Goal: Information Seeking & Learning: Learn about a topic

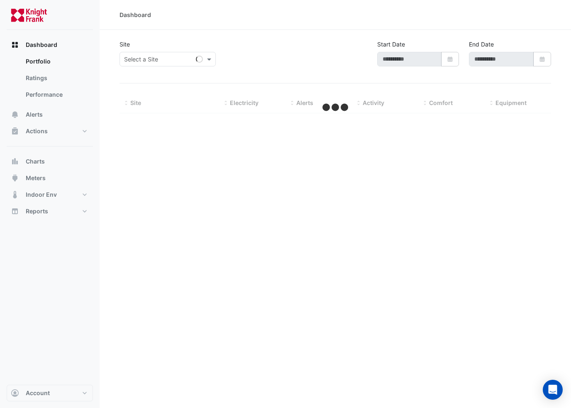
type input "**********"
select select "***"
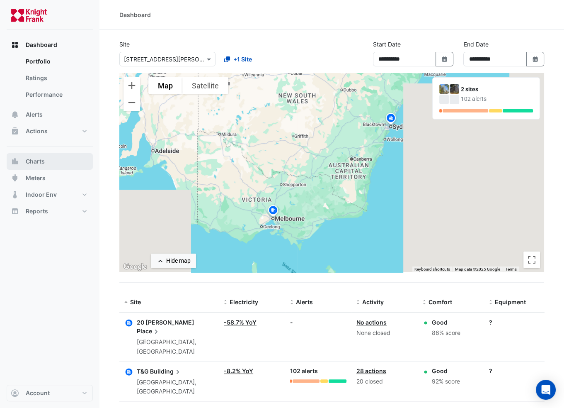
click at [48, 160] on button "Charts" at bounding box center [50, 161] width 86 height 17
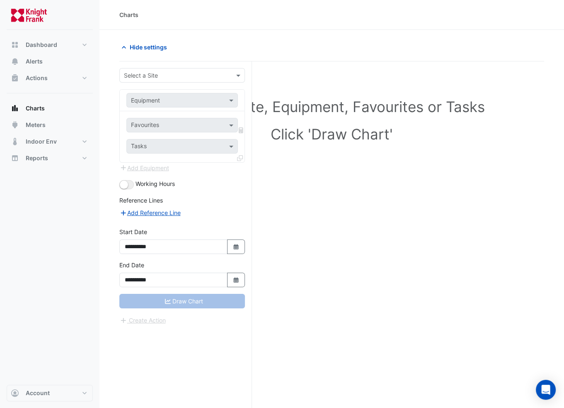
click at [165, 93] on div "Equipment" at bounding box center [182, 100] width 112 height 15
click at [169, 68] on div "Select a Site" at bounding box center [182, 75] width 126 height 15
click at [166, 100] on div "T&G Building" at bounding box center [182, 105] width 125 height 12
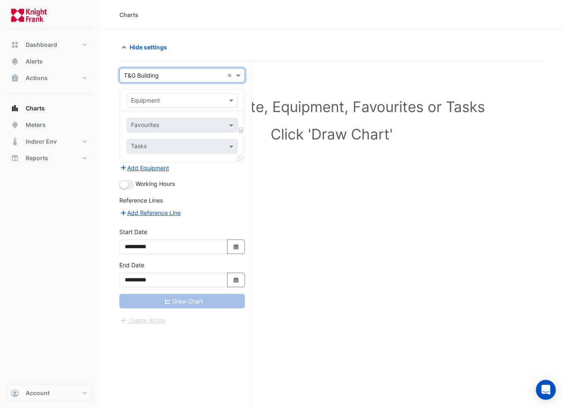
click at [165, 101] on input "text" at bounding box center [174, 100] width 86 height 9
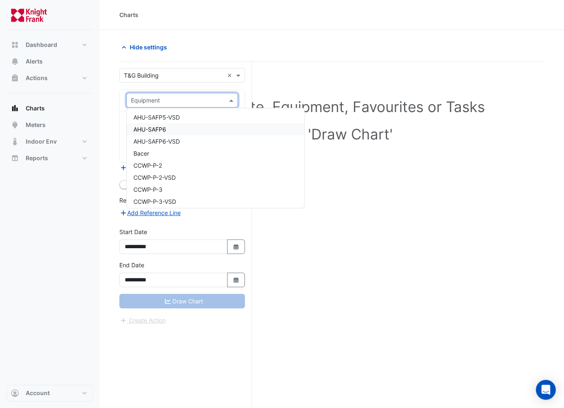
scroll to position [166, 0]
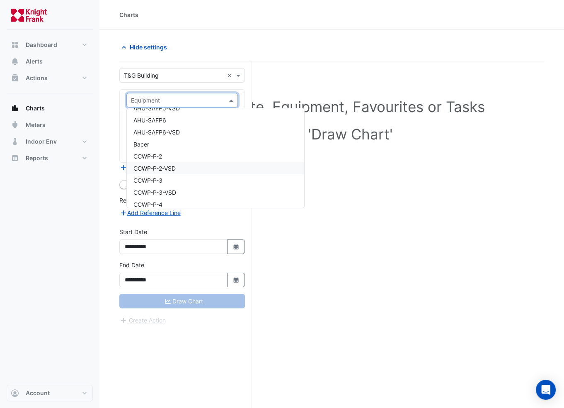
click at [380, 184] on div "Select a Site, Equipment, Favourites or Tasks Click 'Draw Chart'" at bounding box center [331, 250] width 425 height 378
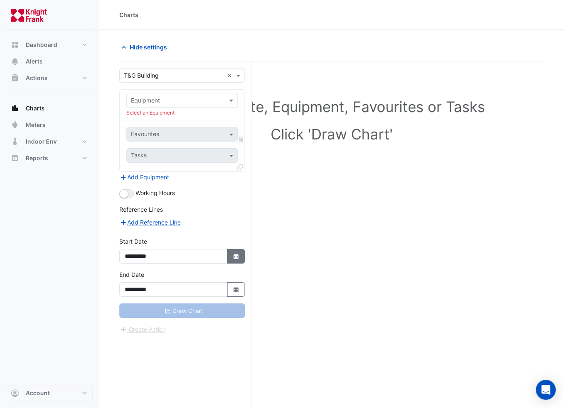
click at [238, 253] on icon "Select Date" at bounding box center [236, 256] width 7 height 6
select select "*"
select select "****"
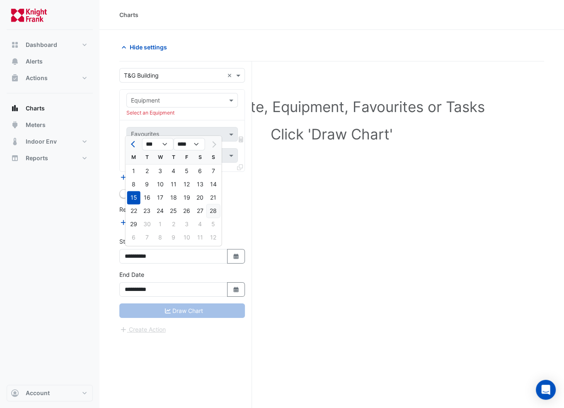
click at [216, 214] on div "28" at bounding box center [213, 210] width 13 height 13
type input "**********"
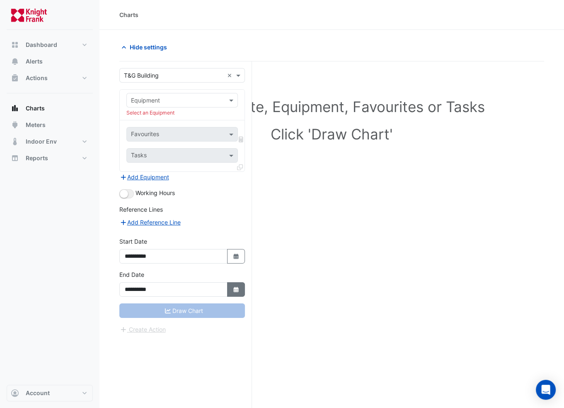
click at [237, 289] on icon "button" at bounding box center [235, 289] width 5 height 5
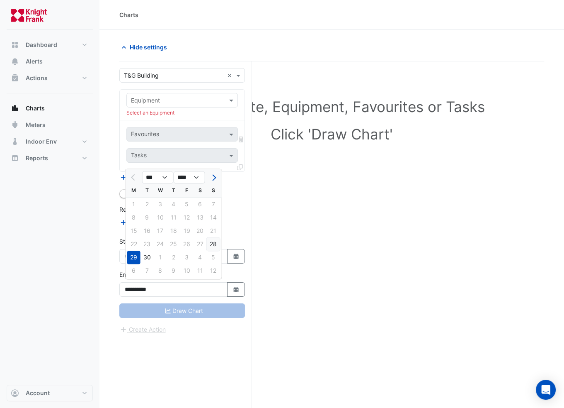
click at [216, 242] on div "28" at bounding box center [213, 243] width 13 height 13
type input "**********"
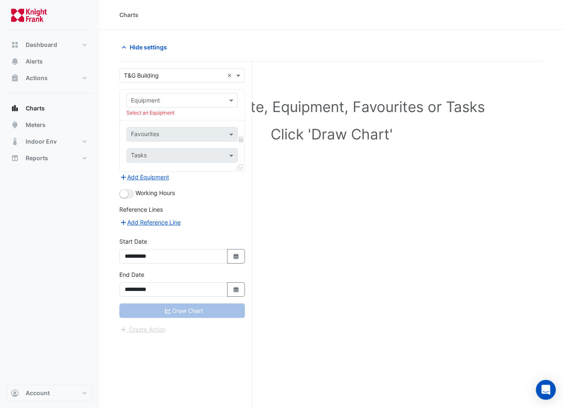
click at [158, 97] on input "text" at bounding box center [174, 100] width 86 height 9
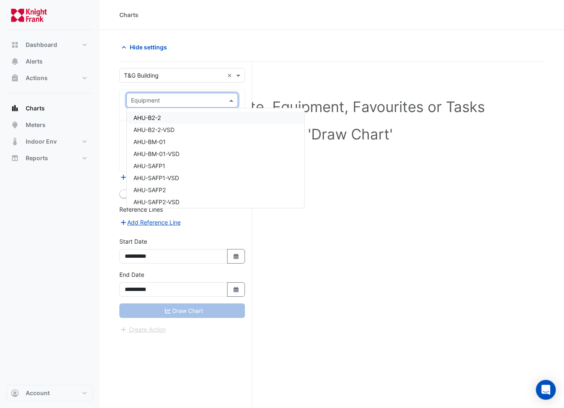
click at [207, 116] on div "AHU-B2-2" at bounding box center [215, 118] width 177 height 12
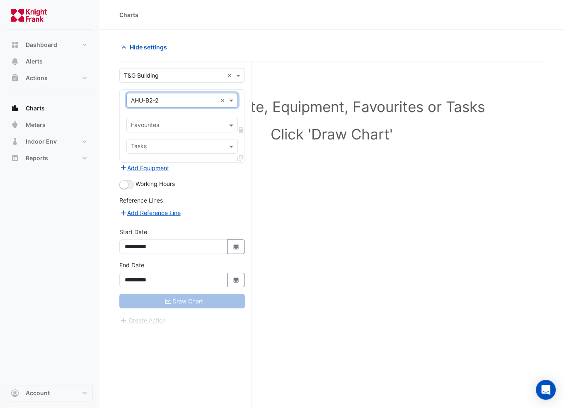
click at [166, 99] on input "text" at bounding box center [174, 100] width 86 height 9
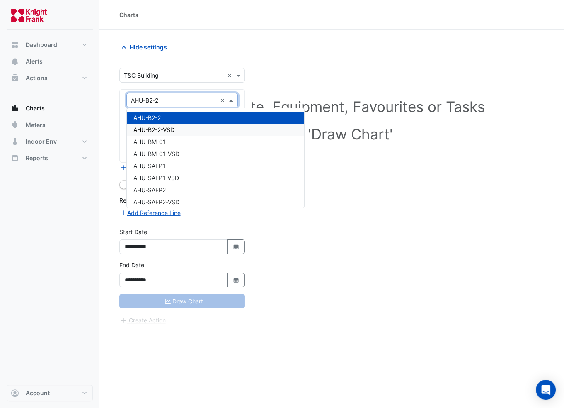
click at [177, 126] on div "AHU-B2-2-VSD" at bounding box center [215, 130] width 177 height 12
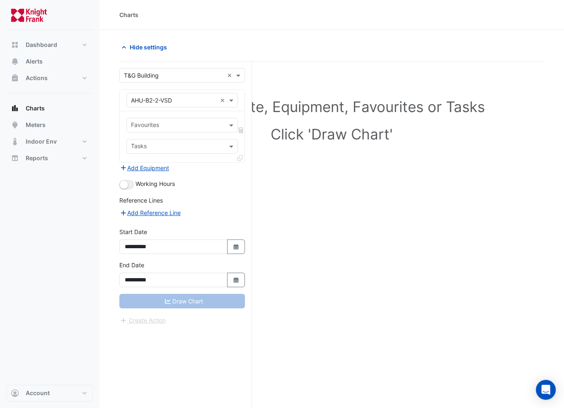
click at [319, 188] on div "Select a Site, Equipment, Favourites or Tasks Click 'Draw Chart'" at bounding box center [331, 250] width 425 height 378
click at [193, 100] on input "text" at bounding box center [174, 100] width 86 height 9
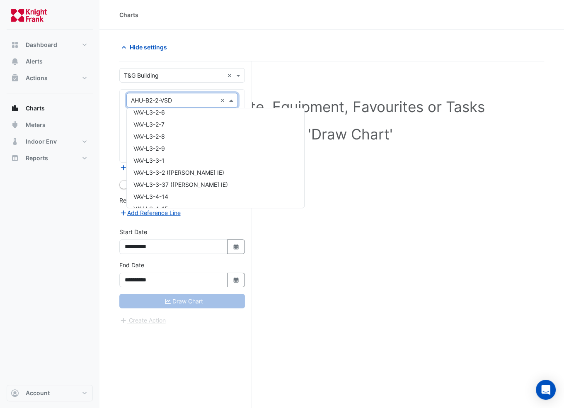
scroll to position [7403, 0]
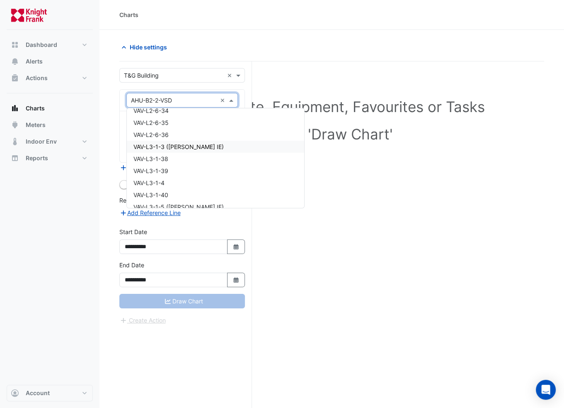
click at [196, 144] on span "VAV-L3-1-3 ([PERSON_NAME] IE)" at bounding box center [179, 146] width 90 height 7
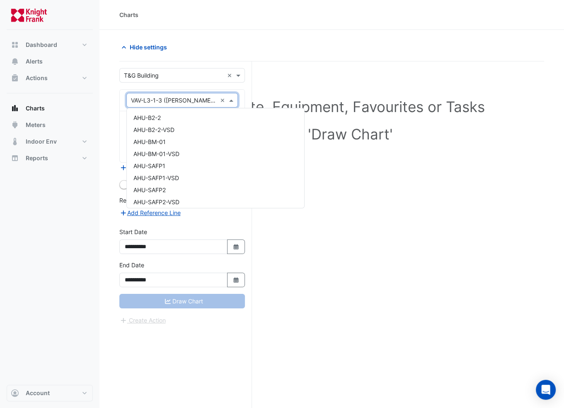
click at [198, 97] on input "text" at bounding box center [174, 100] width 86 height 9
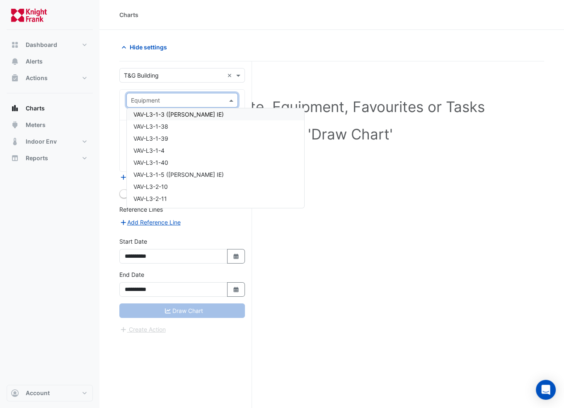
click at [204, 102] on input "text" at bounding box center [174, 100] width 86 height 9
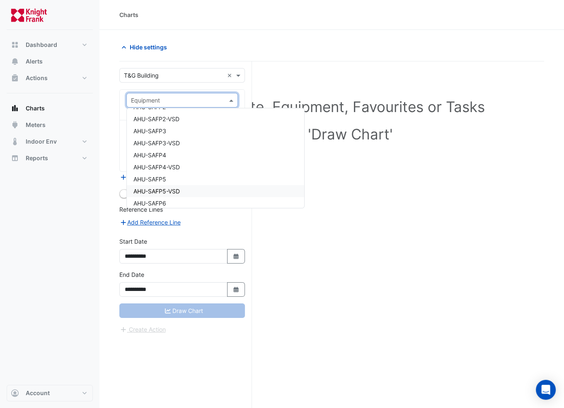
scroll to position [83, 0]
click at [164, 154] on span "AHU-SAFP4" at bounding box center [150, 154] width 33 height 7
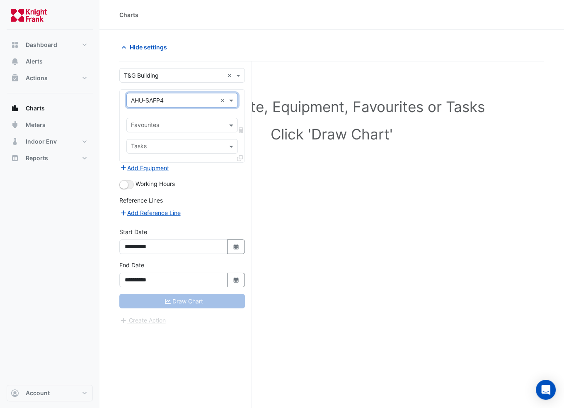
click at [168, 122] on input "text" at bounding box center [177, 126] width 93 height 9
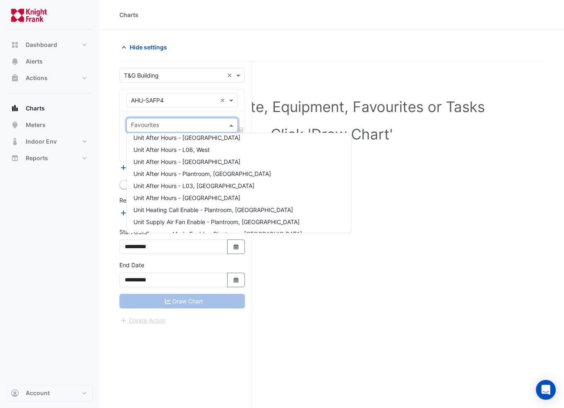
scroll to position [140, 0]
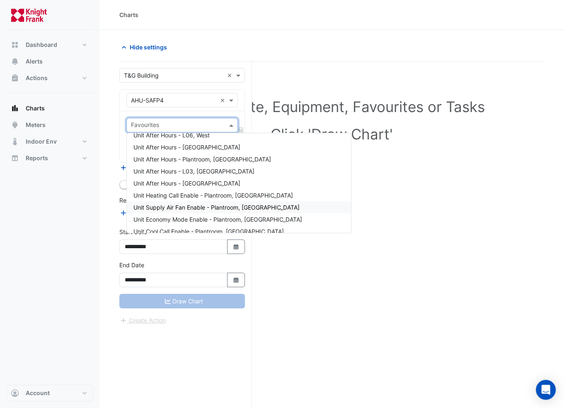
click at [212, 209] on span "Unit Supply Air Fan Enable - Plantroom, [GEOGRAPHIC_DATA]" at bounding box center [217, 207] width 166 height 7
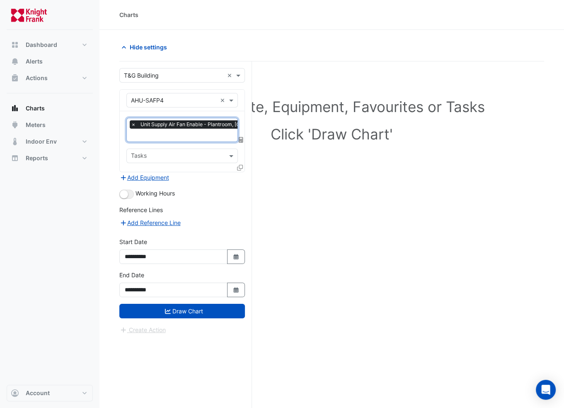
click at [202, 154] on input "text" at bounding box center [177, 156] width 93 height 9
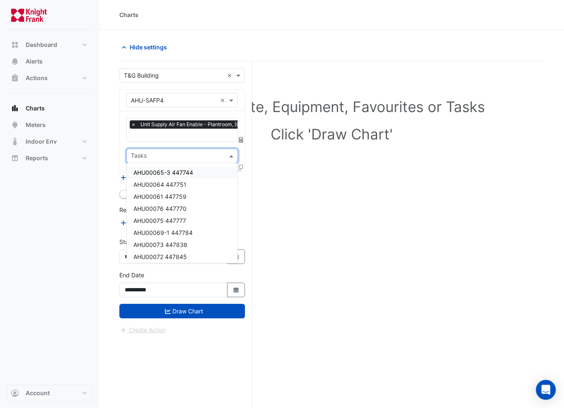
click at [311, 210] on div "Select a Site, Equipment, Favourites or Tasks Click 'Draw Chart'" at bounding box center [331, 250] width 425 height 378
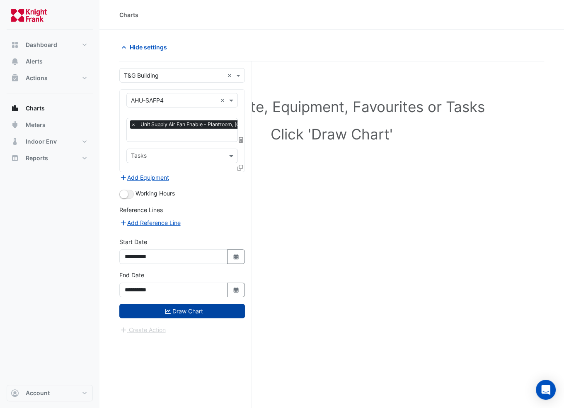
click at [214, 308] on button "Draw Chart" at bounding box center [182, 311] width 126 height 15
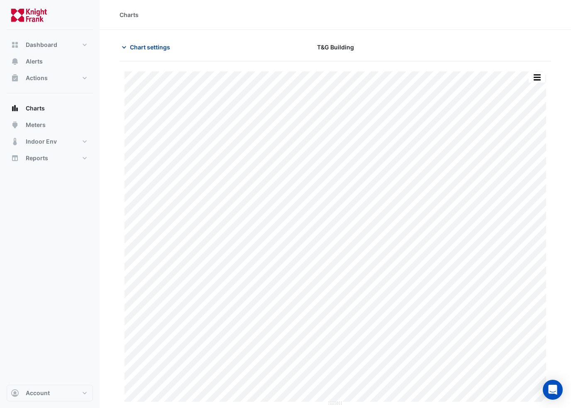
click at [151, 50] on span "Chart settings" at bounding box center [150, 47] width 40 height 9
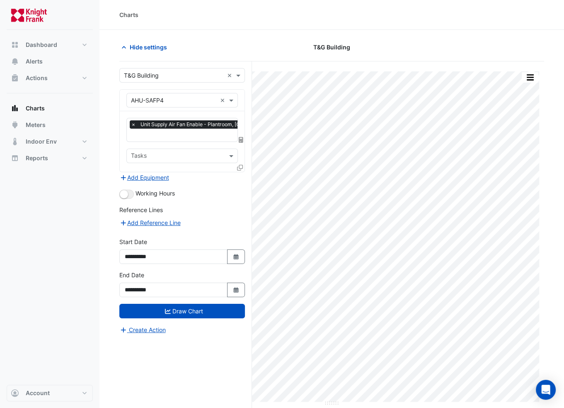
click at [199, 99] on input "text" at bounding box center [174, 100] width 86 height 9
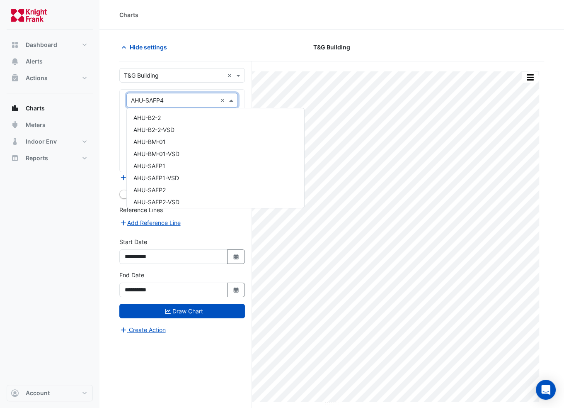
scroll to position [124, 0]
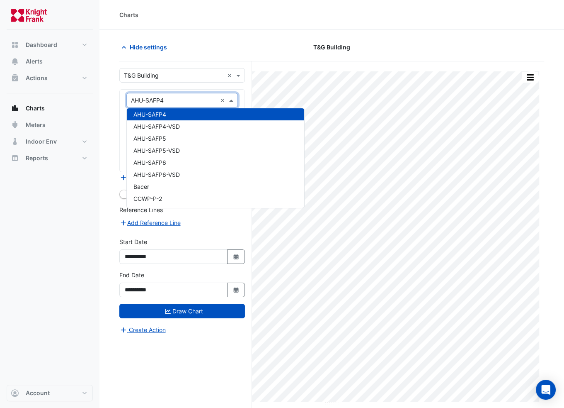
click at [199, 99] on input "text" at bounding box center [174, 100] width 86 height 9
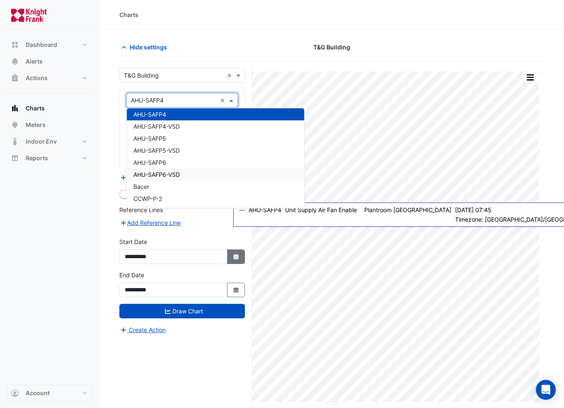
click at [236, 255] on icon "button" at bounding box center [235, 256] width 5 height 5
select select "*"
select select "****"
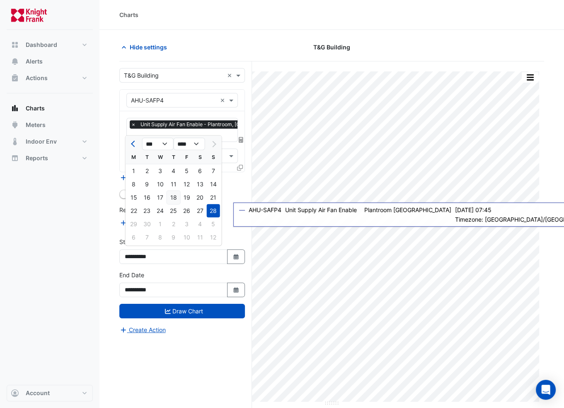
click at [177, 199] on div "18" at bounding box center [173, 197] width 13 height 13
type input "**********"
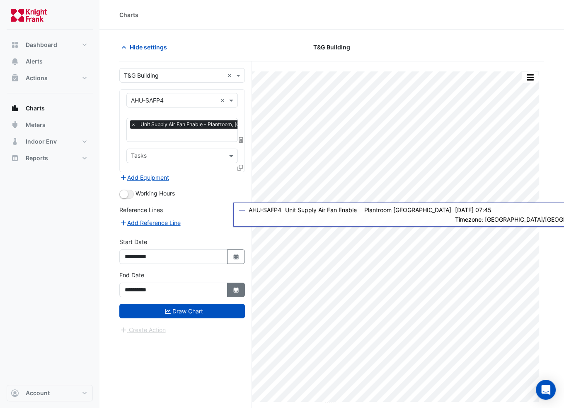
click at [241, 286] on button "Select Date" at bounding box center [236, 289] width 18 height 15
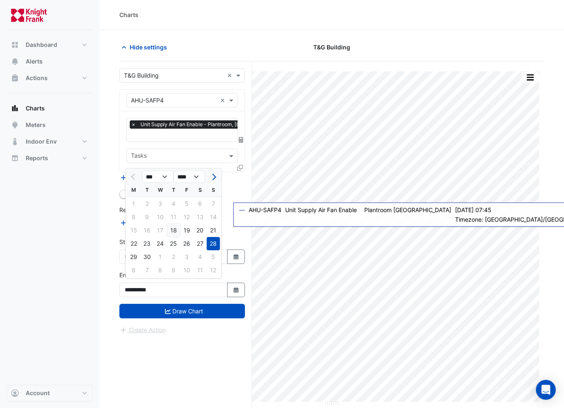
click at [173, 231] on div "18" at bounding box center [173, 230] width 13 height 13
type input "**********"
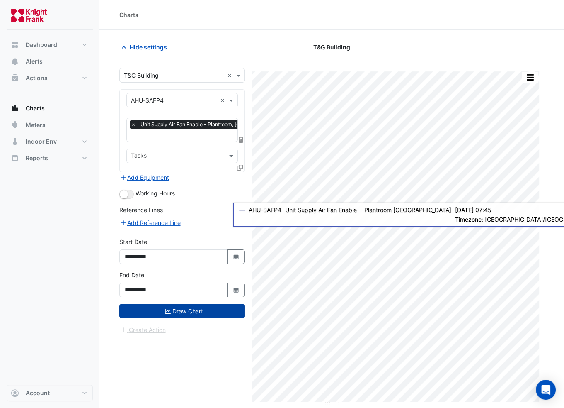
click at [197, 306] on button "Draw Chart" at bounding box center [182, 311] width 126 height 15
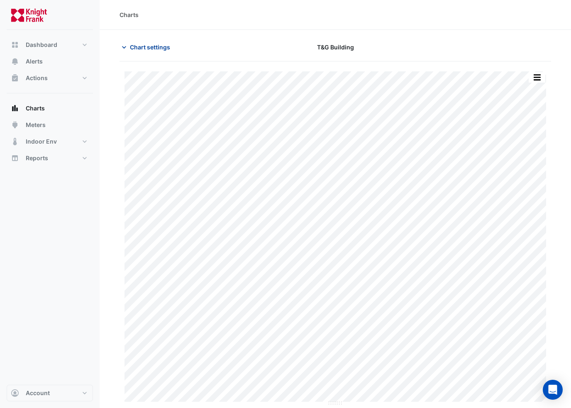
click at [124, 46] on icon "button" at bounding box center [124, 47] width 8 height 8
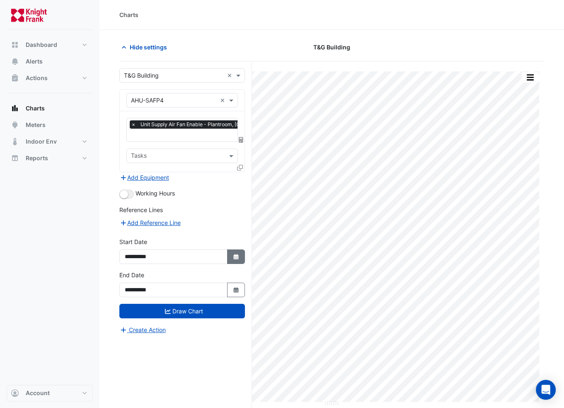
click at [233, 254] on icon "Select Date" at bounding box center [236, 257] width 7 height 6
select select "*"
select select "****"
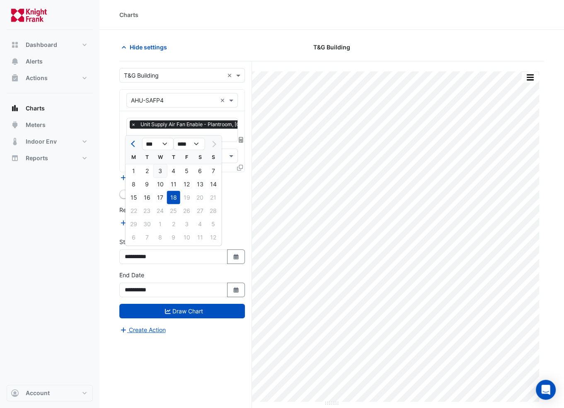
click at [156, 177] on div "3" at bounding box center [160, 170] width 13 height 13
type input "**********"
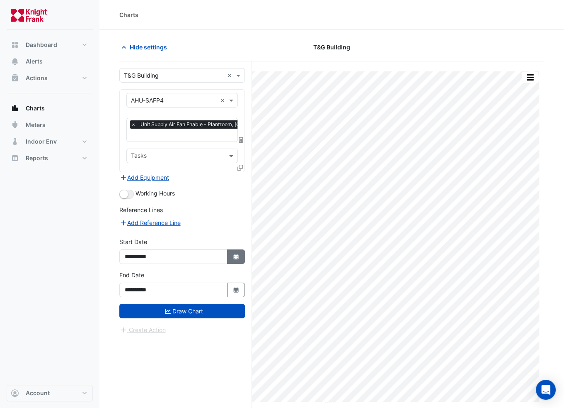
click at [239, 257] on fa-icon "Select Date" at bounding box center [236, 256] width 7 height 7
select select "*"
select select "****"
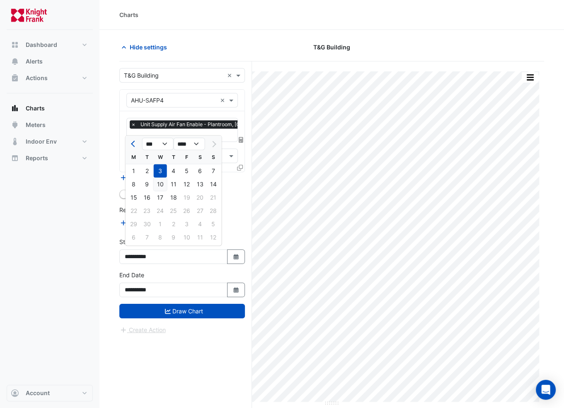
click at [163, 185] on div "10" at bounding box center [160, 183] width 13 height 13
type input "**********"
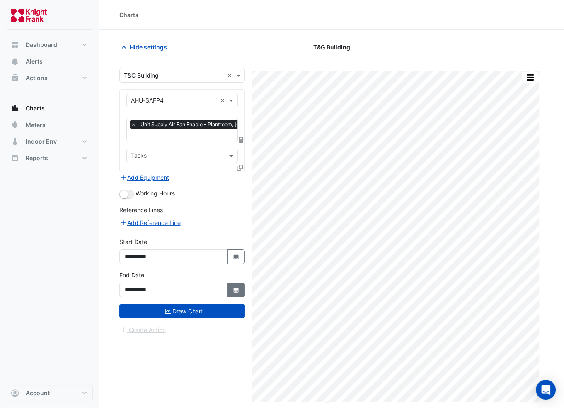
click at [243, 287] on button "Select Date" at bounding box center [236, 289] width 18 height 15
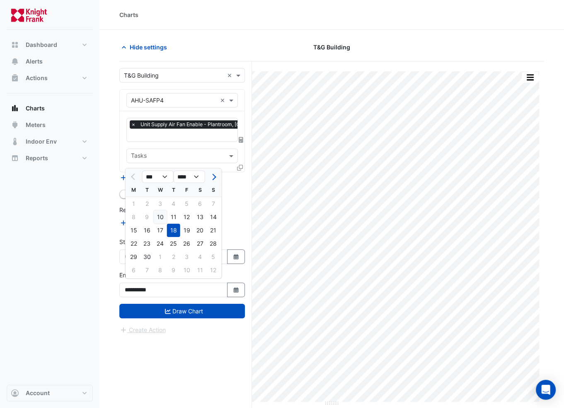
click at [164, 216] on div "10" at bounding box center [160, 216] width 13 height 13
type input "**********"
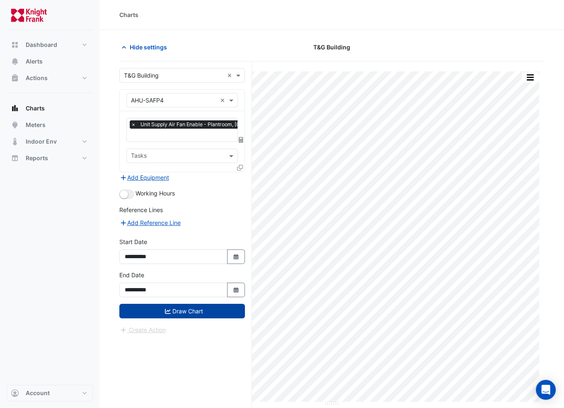
click at [205, 306] on button "Draw Chart" at bounding box center [182, 311] width 126 height 15
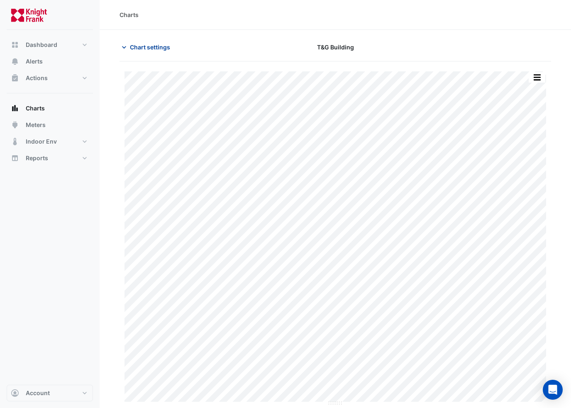
click at [129, 47] on button "Chart settings" at bounding box center [147, 47] width 56 height 15
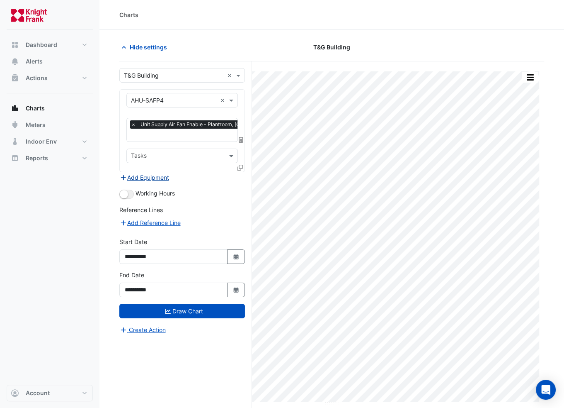
click at [165, 179] on button "Add Equipment" at bounding box center [144, 178] width 50 height 10
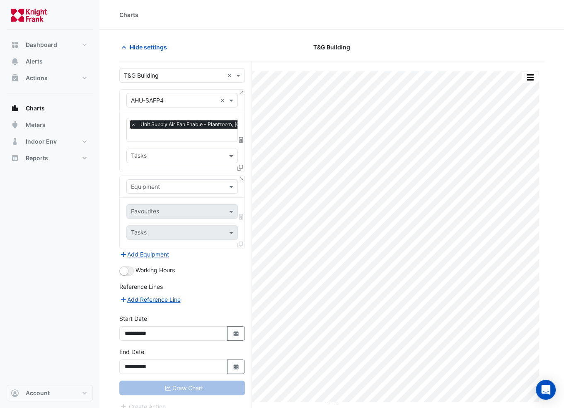
click at [165, 182] on input "text" at bounding box center [174, 186] width 86 height 9
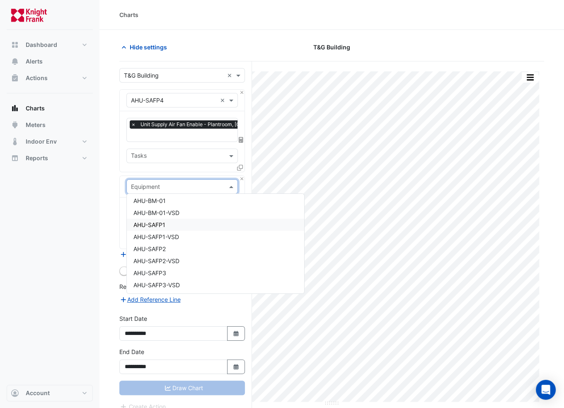
scroll to position [41, 0]
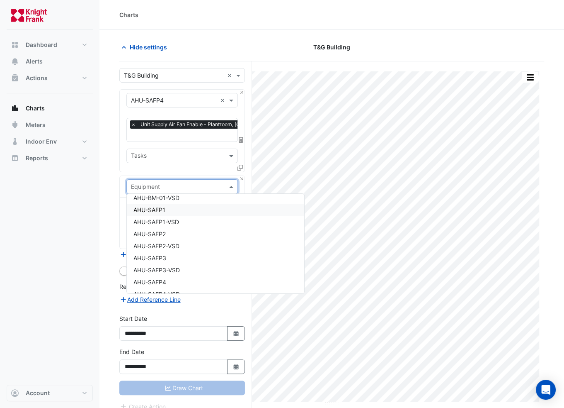
click at [177, 206] on div "AHU-SAFP1" at bounding box center [215, 210] width 177 height 12
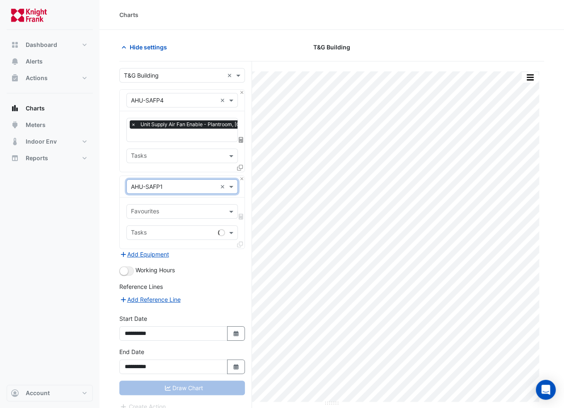
click at [203, 186] on input "text" at bounding box center [174, 186] width 86 height 9
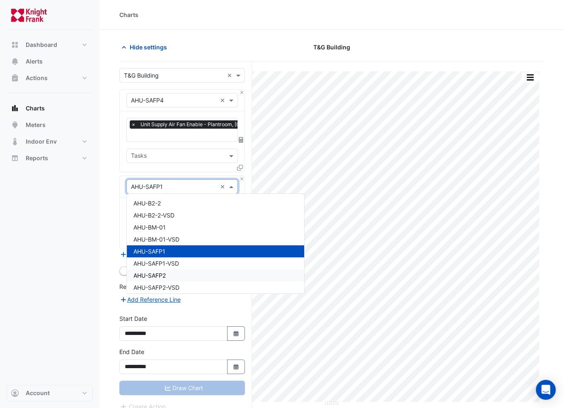
click at [167, 273] on div "AHU-SAFP2" at bounding box center [215, 275] width 177 height 12
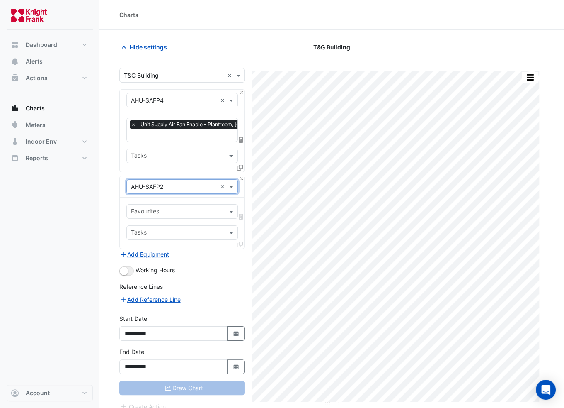
click at [173, 182] on input "text" at bounding box center [174, 186] width 86 height 9
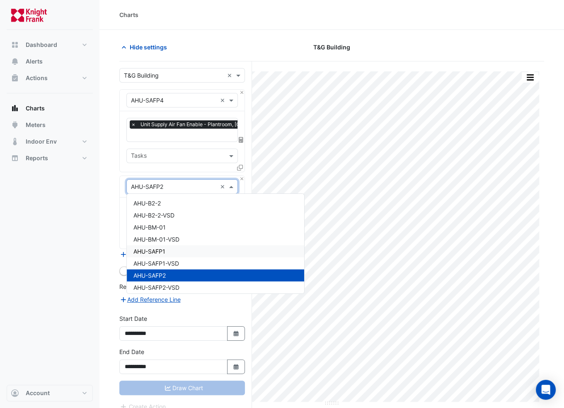
click at [177, 248] on div "AHU-SAFP1" at bounding box center [215, 251] width 177 height 12
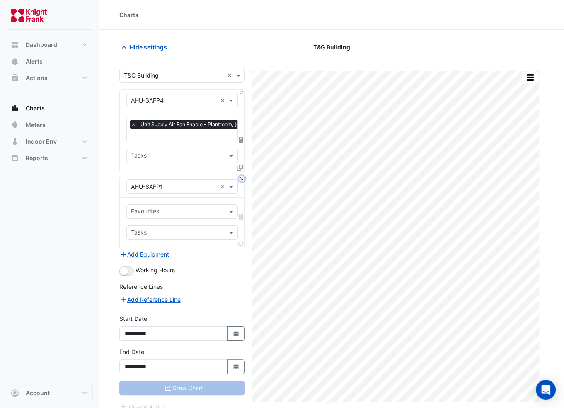
click at [243, 177] on button "Close" at bounding box center [241, 178] width 5 height 5
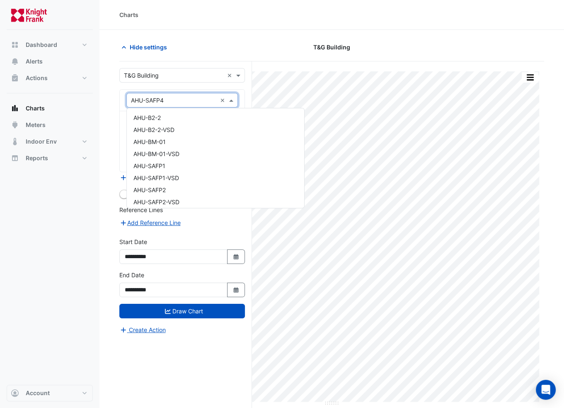
click at [166, 100] on input "text" at bounding box center [174, 100] width 86 height 9
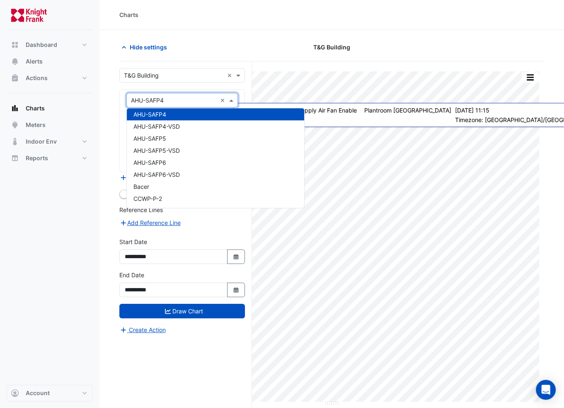
scroll to position [0, 0]
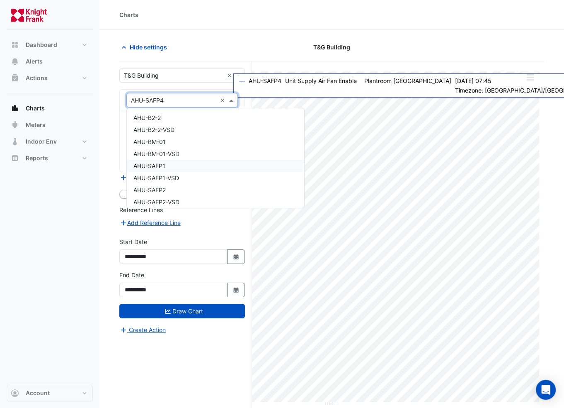
click at [180, 164] on div "AHU-SAFP1" at bounding box center [215, 166] width 177 height 12
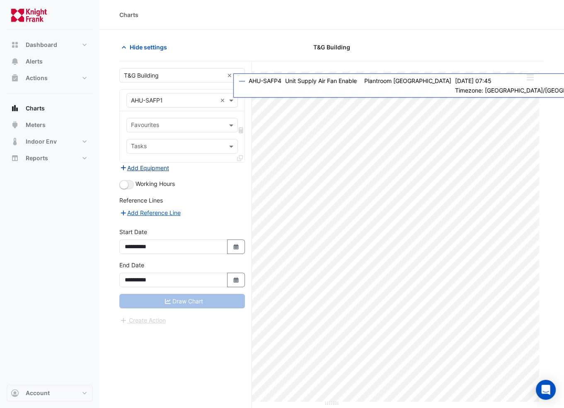
click at [148, 167] on button "Add Equipment" at bounding box center [144, 168] width 50 height 10
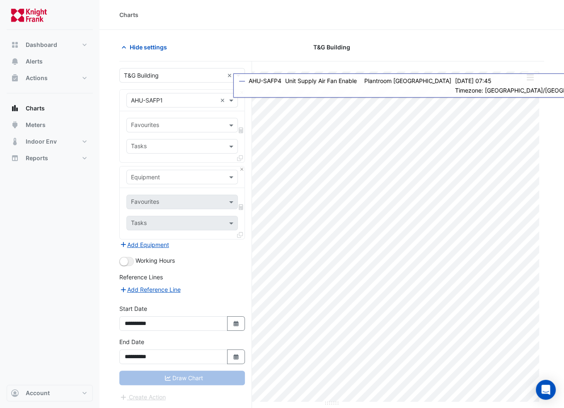
click at [153, 174] on input "text" at bounding box center [174, 177] width 86 height 9
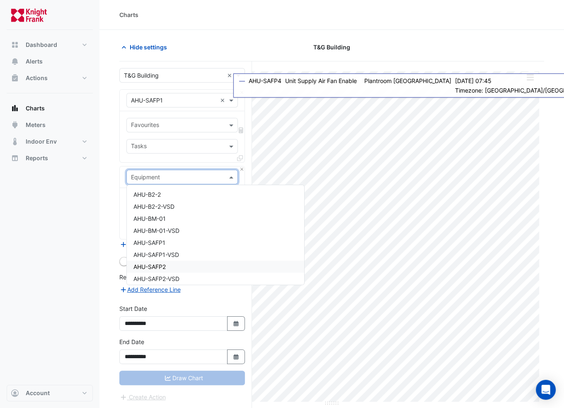
click at [176, 265] on div "AHU-SAFP2" at bounding box center [215, 266] width 177 height 12
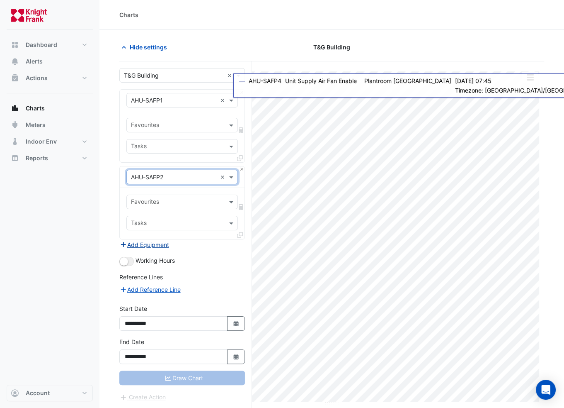
click at [168, 245] on button "Add Equipment" at bounding box center [144, 245] width 50 height 10
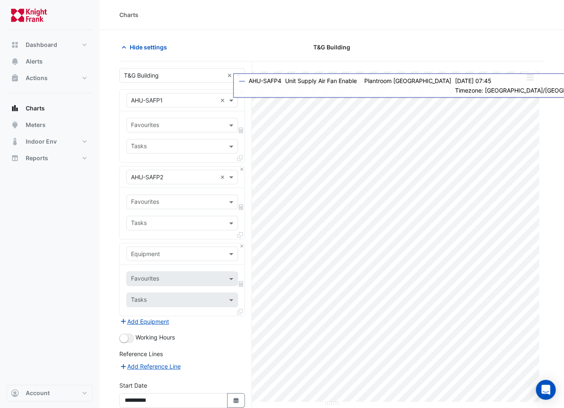
click at [165, 253] on input "text" at bounding box center [174, 254] width 86 height 9
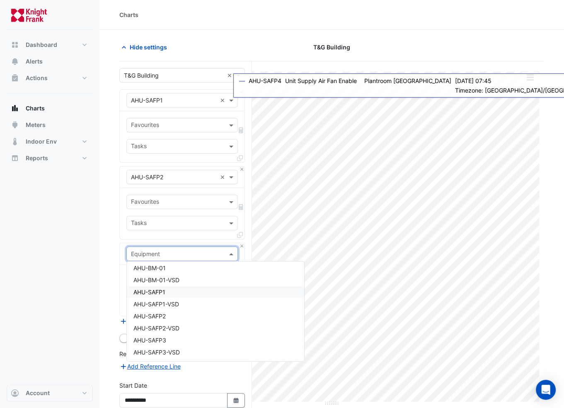
scroll to position [41, 0]
click at [174, 324] on div "AHU-SAFP3" at bounding box center [215, 325] width 177 height 12
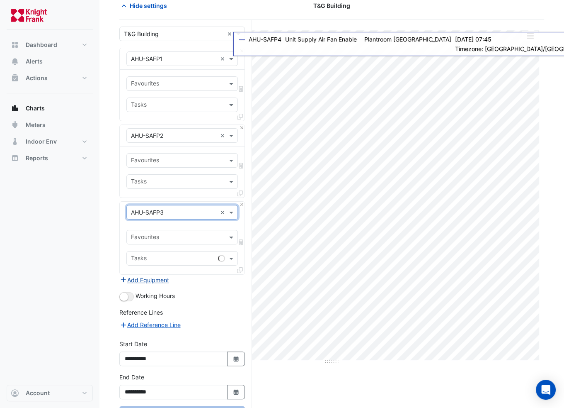
click at [163, 278] on button "Add Equipment" at bounding box center [144, 280] width 50 height 10
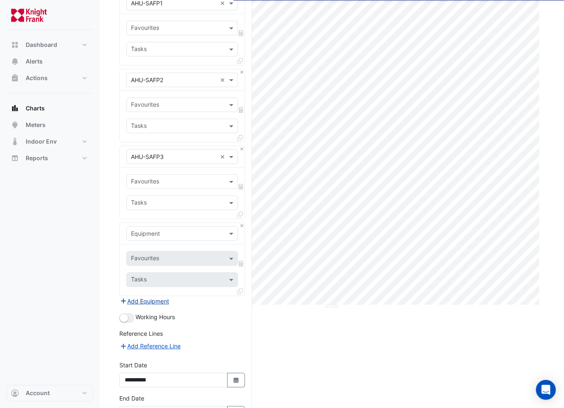
scroll to position [124, 0]
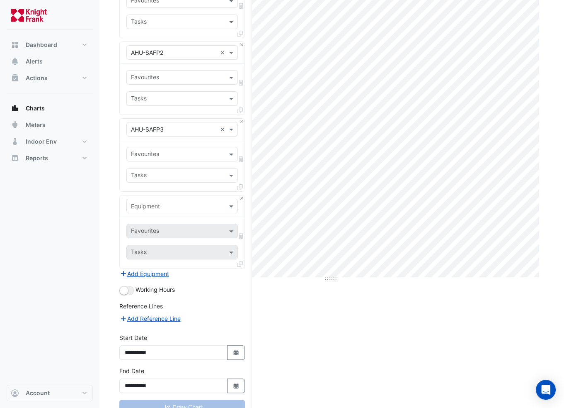
click at [154, 202] on input "text" at bounding box center [174, 206] width 86 height 9
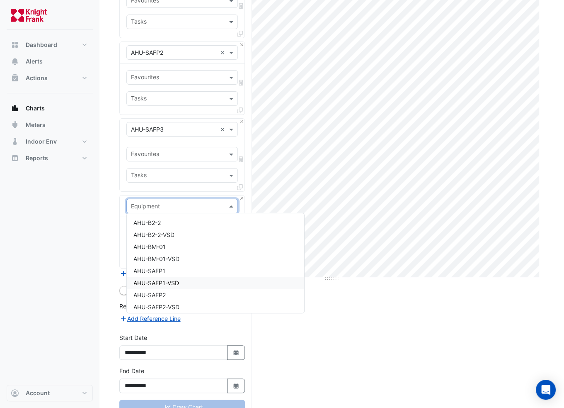
scroll to position [41, 0]
click at [176, 299] on div "AHU-SAFP4" at bounding box center [215, 301] width 177 height 12
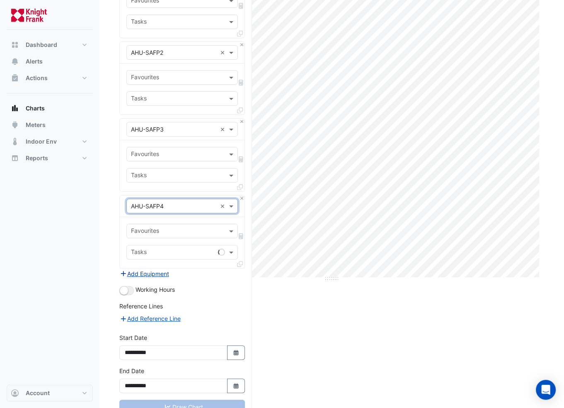
click at [163, 272] on button "Add Equipment" at bounding box center [144, 274] width 50 height 10
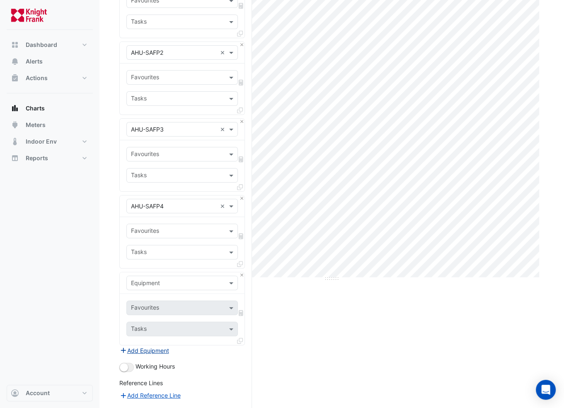
scroll to position [207, 0]
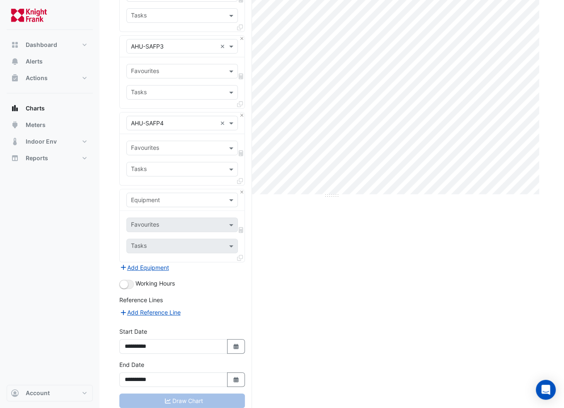
click at [156, 200] on input "text" at bounding box center [174, 200] width 86 height 9
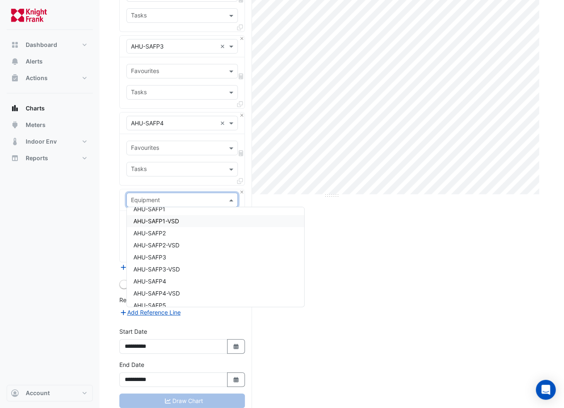
scroll to position [83, 0]
click at [175, 273] on div "AHU-SAFP5" at bounding box center [215, 278] width 177 height 12
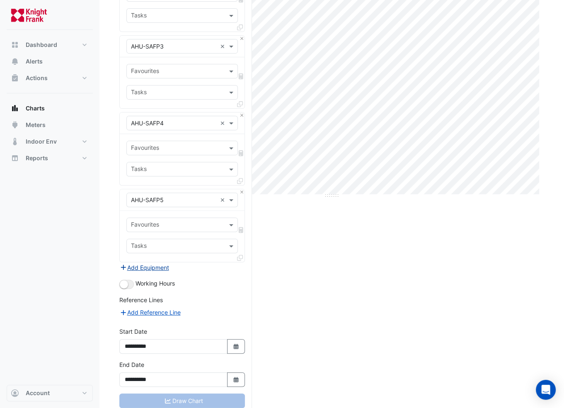
click at [161, 266] on button "Add Equipment" at bounding box center [144, 268] width 50 height 10
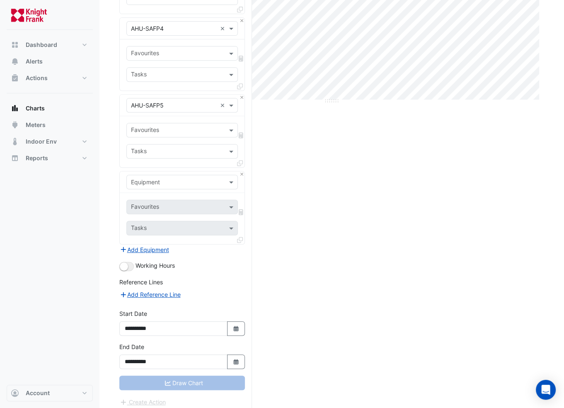
scroll to position [304, 0]
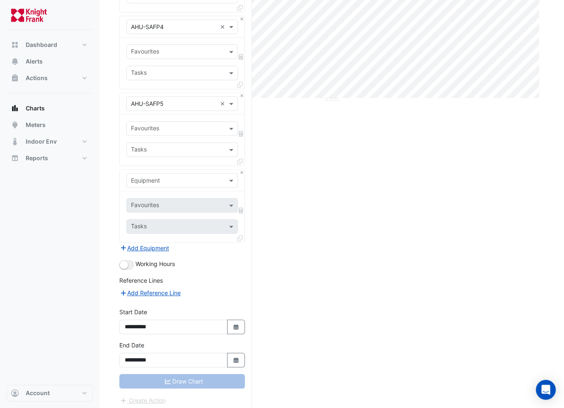
click at [143, 174] on div "Equipment" at bounding box center [182, 180] width 112 height 15
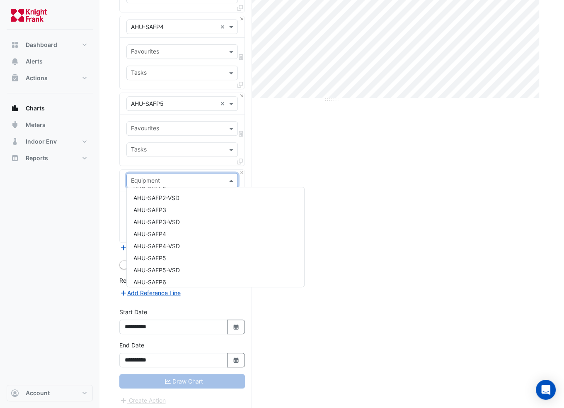
scroll to position [124, 0]
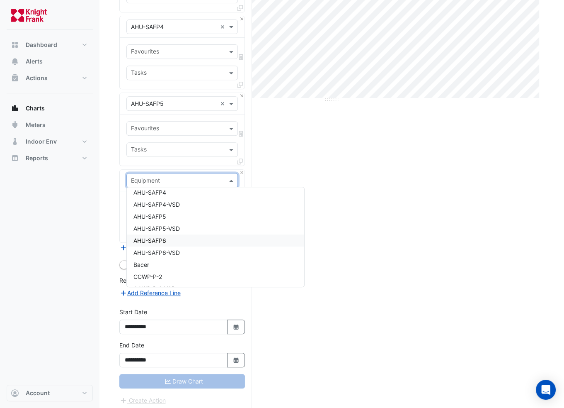
click at [178, 238] on div "AHU-SAFP6" at bounding box center [215, 240] width 177 height 12
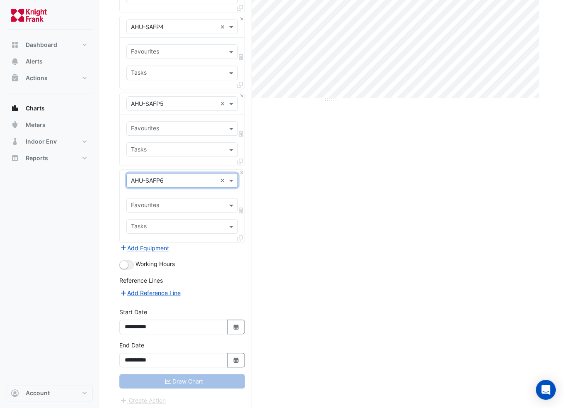
click at [165, 202] on input "text" at bounding box center [177, 206] width 93 height 9
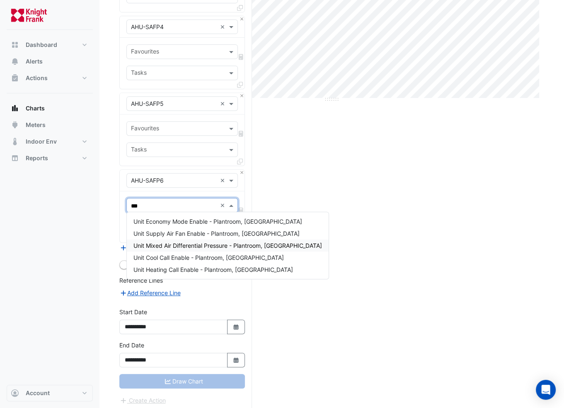
type input "****"
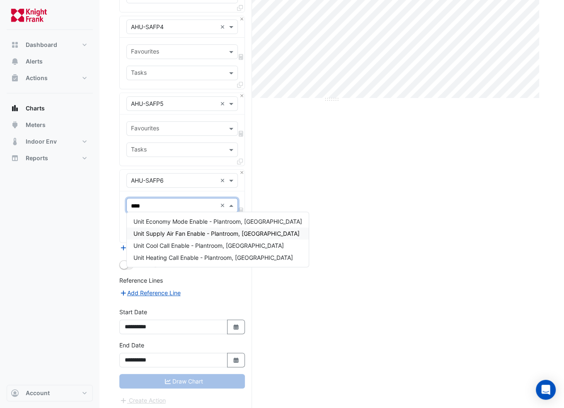
click at [202, 233] on span "Unit Supply Air Fan Enable - Plantroom, [GEOGRAPHIC_DATA]" at bounding box center [217, 233] width 166 height 7
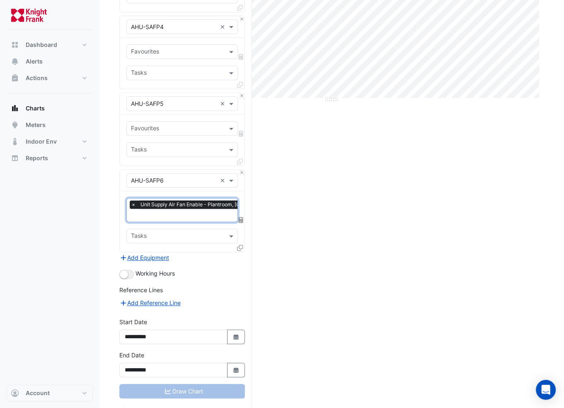
click at [176, 125] on input "text" at bounding box center [177, 129] width 93 height 9
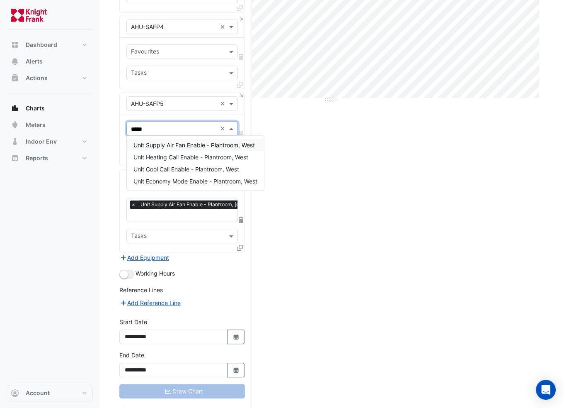
type input "******"
click at [187, 144] on span "Unit Supply Air Fan Enable - Plantroom, West" at bounding box center [195, 144] width 122 height 7
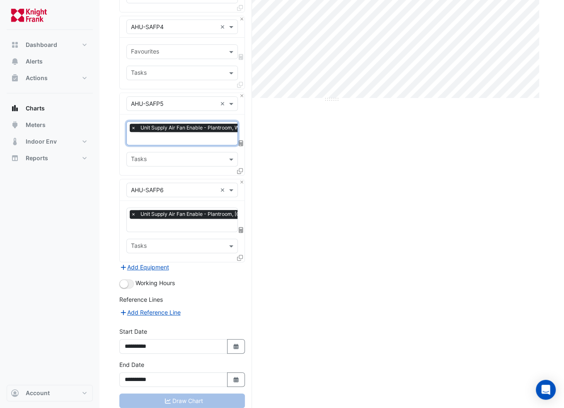
scroll to position [262, 0]
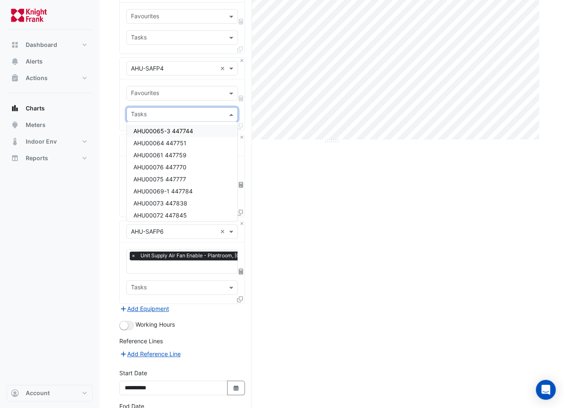
click at [176, 114] on input "text" at bounding box center [177, 115] width 93 height 9
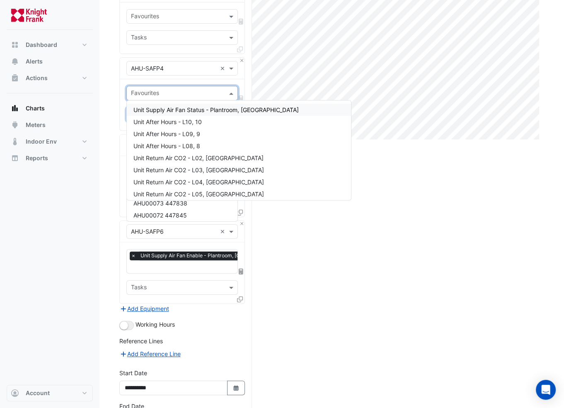
click at [186, 96] on input "text" at bounding box center [177, 94] width 93 height 9
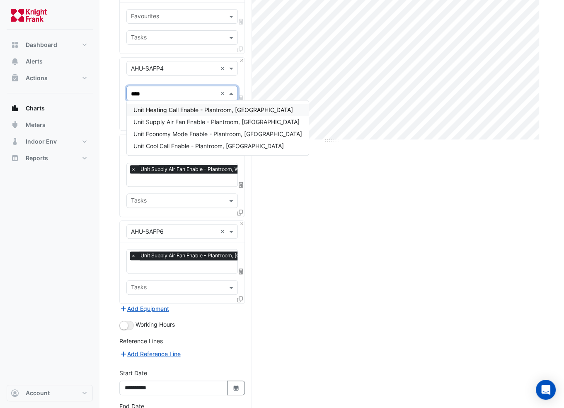
type input "*****"
click at [194, 117] on div "Unit Supply Air Fan Enable - Plantroom, [GEOGRAPHIC_DATA]" at bounding box center [218, 122] width 182 height 12
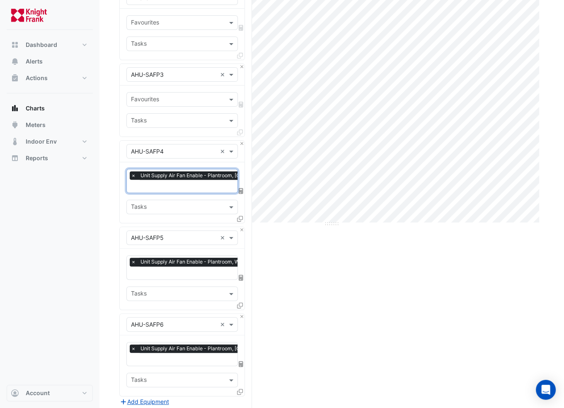
scroll to position [179, 0]
click at [156, 96] on input "text" at bounding box center [177, 100] width 93 height 9
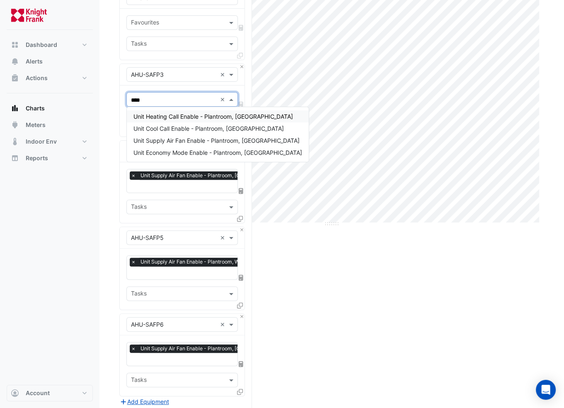
type input "*****"
click at [187, 138] on span "Unit Supply Air Fan Enable - Plantroom, [GEOGRAPHIC_DATA]" at bounding box center [217, 140] width 166 height 7
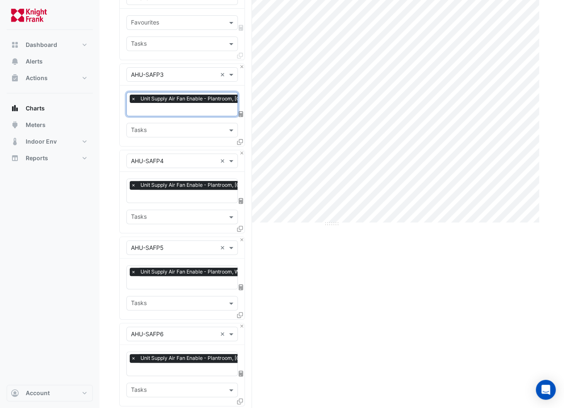
scroll to position [0, 0]
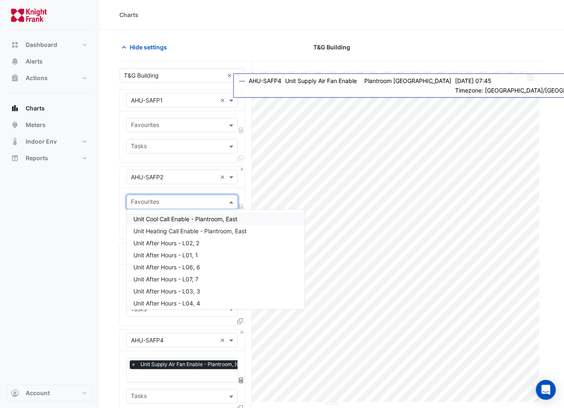
click at [173, 201] on input "text" at bounding box center [177, 202] width 93 height 9
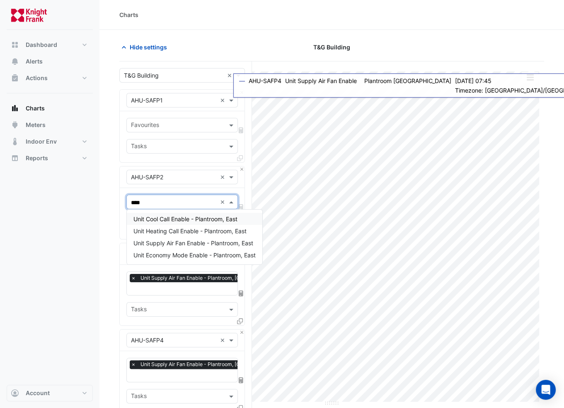
type input "*****"
click at [225, 240] on span "Unit Supply Air Fan Enable - Plantroom, East" at bounding box center [194, 242] width 120 height 7
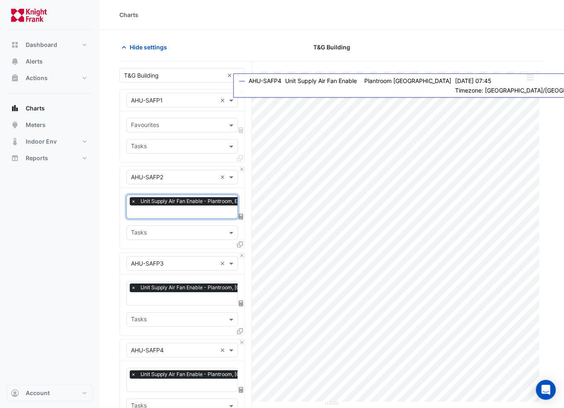
click at [181, 122] on input "text" at bounding box center [177, 126] width 93 height 9
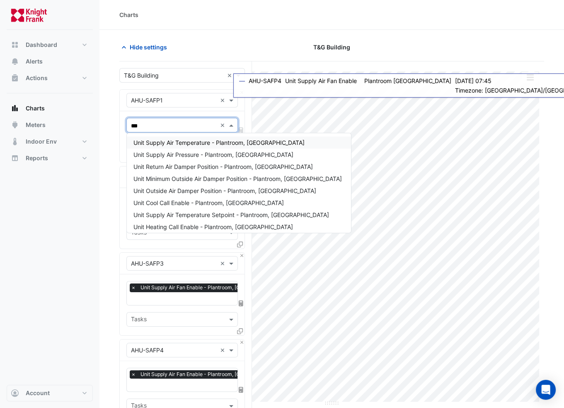
type input "****"
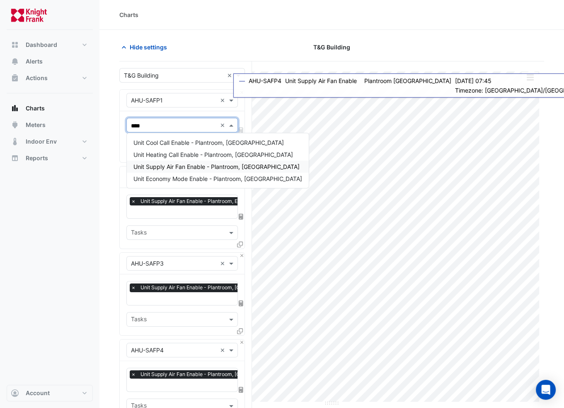
click at [196, 168] on span "Unit Supply Air Fan Enable - Plantroom, [GEOGRAPHIC_DATA]" at bounding box center [217, 166] width 166 height 7
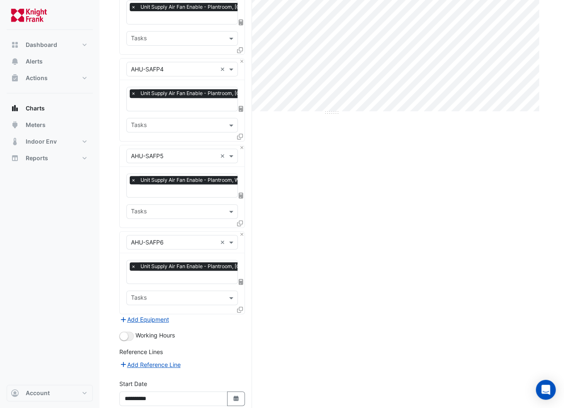
scroll to position [355, 0]
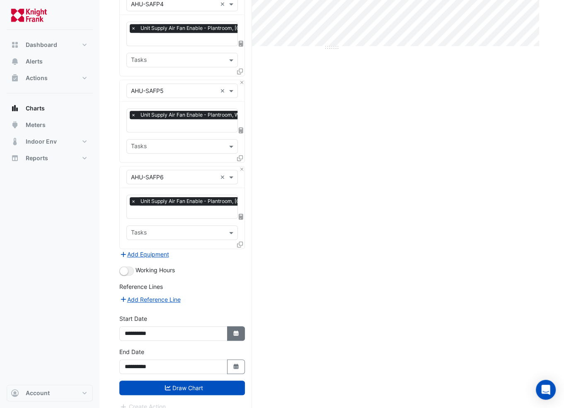
click at [234, 330] on icon "Select Date" at bounding box center [236, 333] width 7 height 6
select select "*"
select select "****"
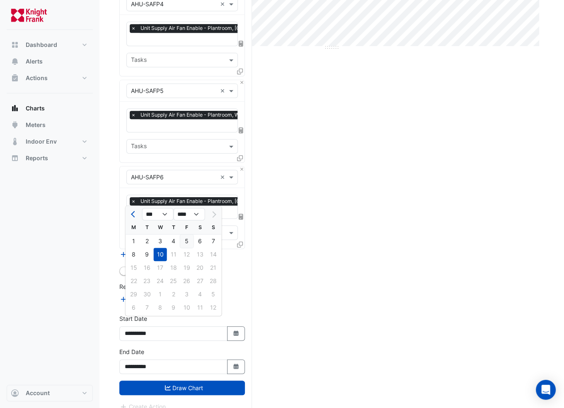
click at [190, 240] on div "5" at bounding box center [186, 240] width 13 height 13
type input "**********"
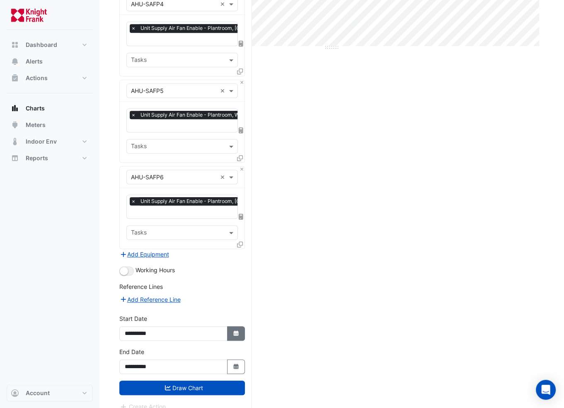
click at [234, 330] on icon "button" at bounding box center [235, 332] width 5 height 5
select select "*"
select select "****"
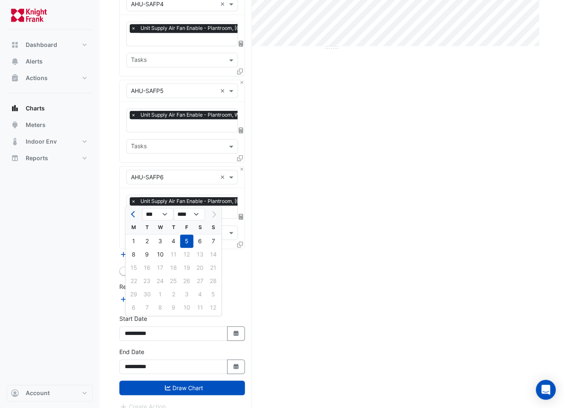
click at [187, 280] on div "22 23 24 25 26 27 28" at bounding box center [174, 280] width 96 height 13
click at [186, 268] on div "15 16 17 18 19 20 21" at bounding box center [174, 267] width 96 height 13
click at [241, 282] on div "Reference Lines" at bounding box center [182, 288] width 126 height 12
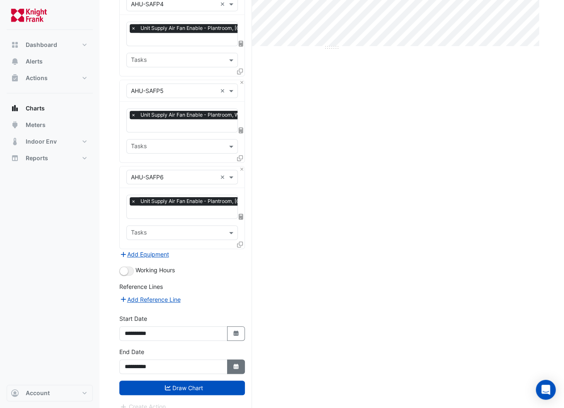
click at [239, 363] on icon "Select Date" at bounding box center [236, 366] width 7 height 6
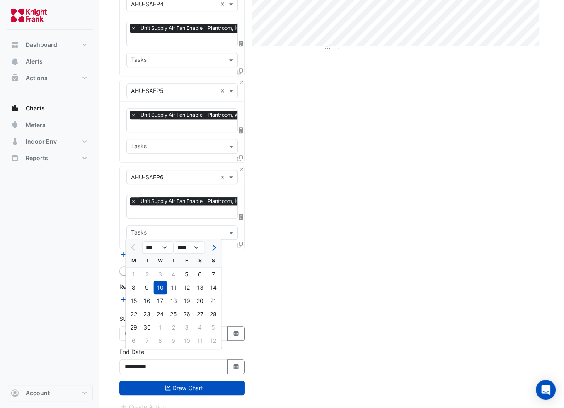
drag, startPoint x: 229, startPoint y: 270, endPoint x: 227, endPoint y: 287, distance: 16.7
click at [230, 270] on form "× T&G Building × × AHU-SAFP1 × × Unit Supply Air Fan Enable - Plantroom, [GEOGR…" at bounding box center [182, 62] width 126 height 698
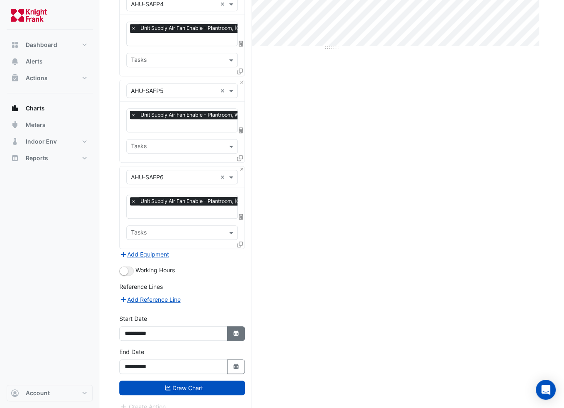
click at [237, 330] on icon "Select Date" at bounding box center [236, 333] width 7 height 6
select select "*"
select select "****"
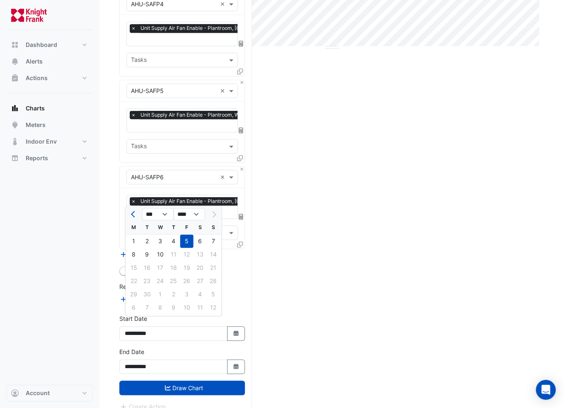
click at [254, 297] on div "Print Save as JPEG Save as PNG Pivot Data Table Export CSV - Flat Export CSV - …" at bounding box center [331, 62] width 425 height 712
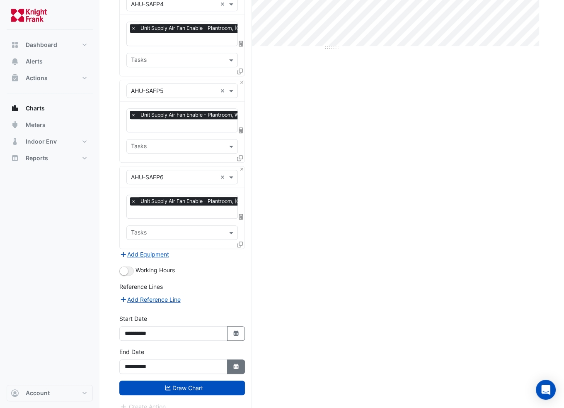
click at [238, 359] on button "Select Date" at bounding box center [236, 366] width 18 height 15
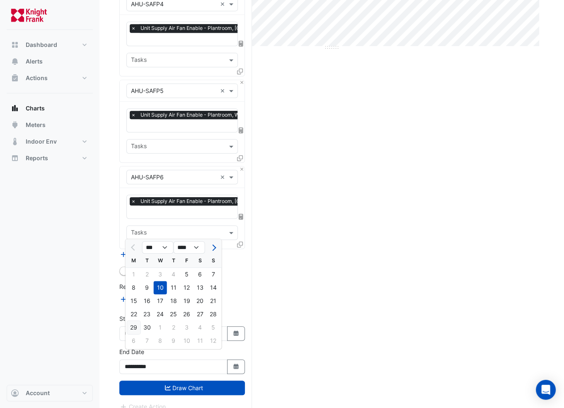
click at [136, 326] on div "29" at bounding box center [133, 327] width 13 height 13
type input "**********"
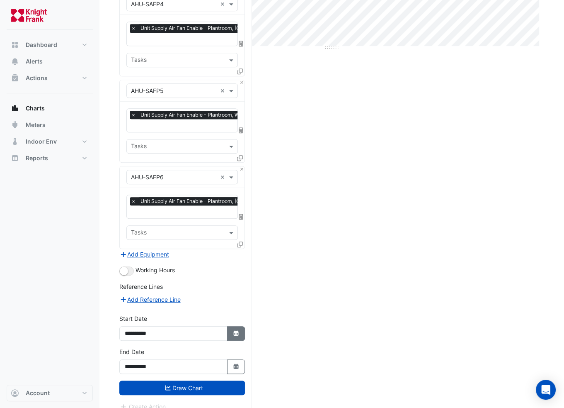
click at [237, 330] on fa-icon "Select Date" at bounding box center [236, 333] width 7 height 7
select select "*"
select select "****"
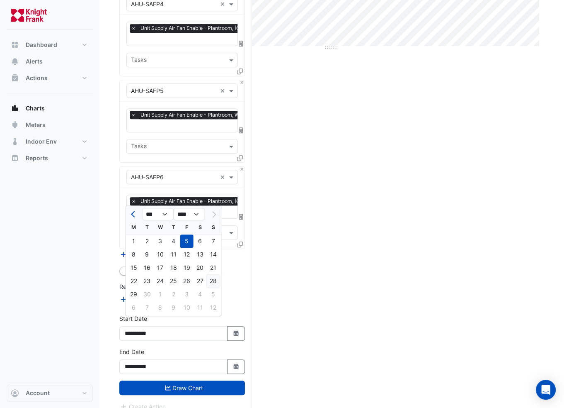
click at [212, 278] on div "28" at bounding box center [213, 280] width 13 height 13
type input "**********"
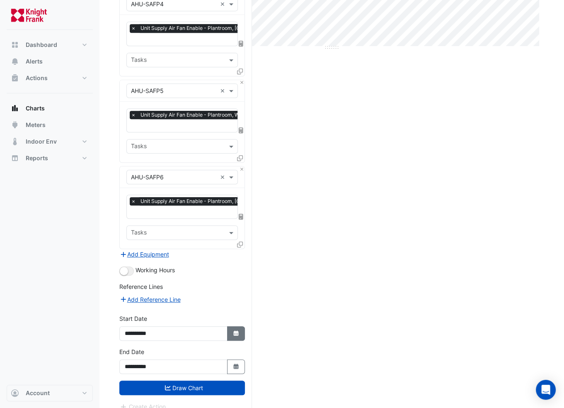
click at [238, 330] on icon "Select Date" at bounding box center [236, 333] width 7 height 6
select select "*"
select select "****"
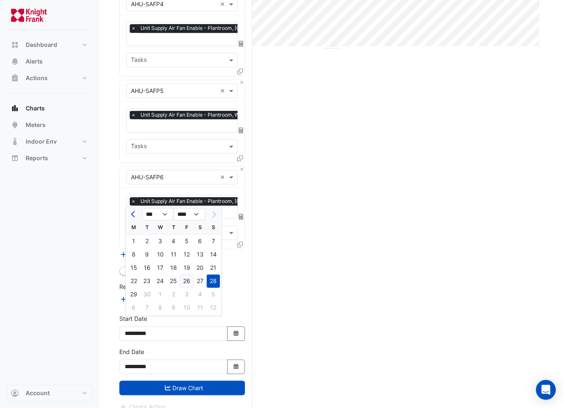
click at [190, 280] on div "26" at bounding box center [186, 280] width 13 height 13
type input "**********"
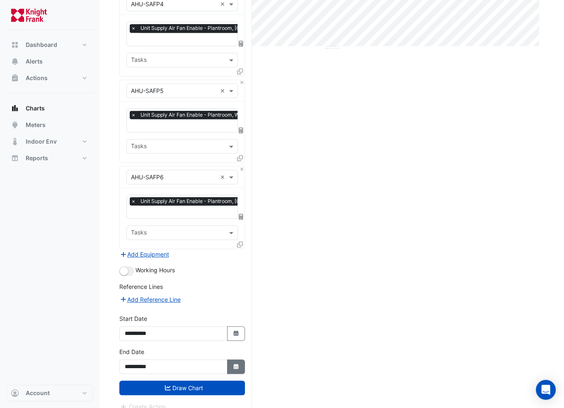
click at [236, 363] on icon "button" at bounding box center [235, 365] width 5 height 5
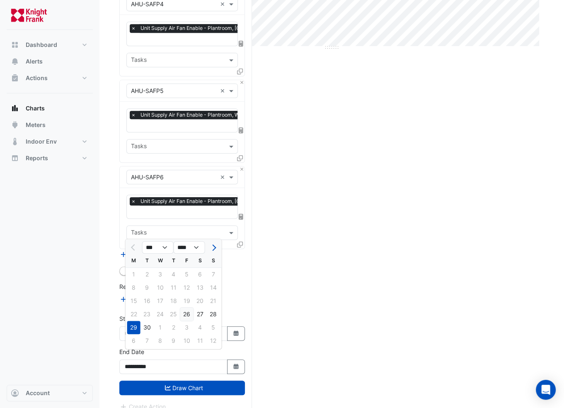
click at [184, 314] on div "26" at bounding box center [186, 313] width 13 height 13
type input "**********"
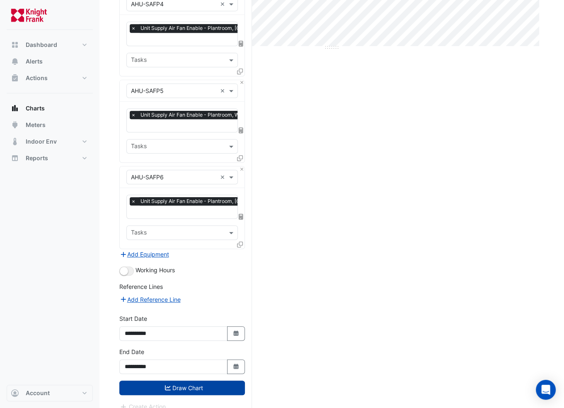
click at [204, 380] on button "Draw Chart" at bounding box center [182, 387] width 126 height 15
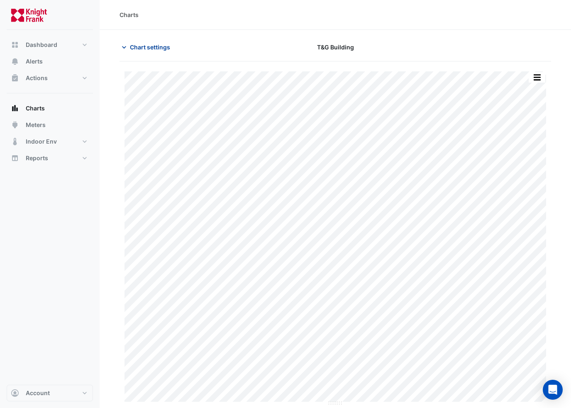
click at [141, 46] on span "Chart settings" at bounding box center [150, 47] width 40 height 9
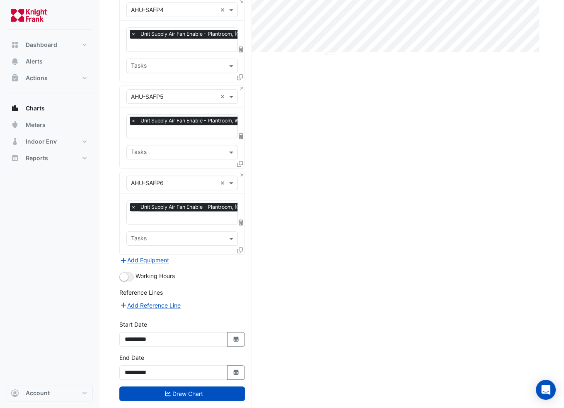
scroll to position [355, 0]
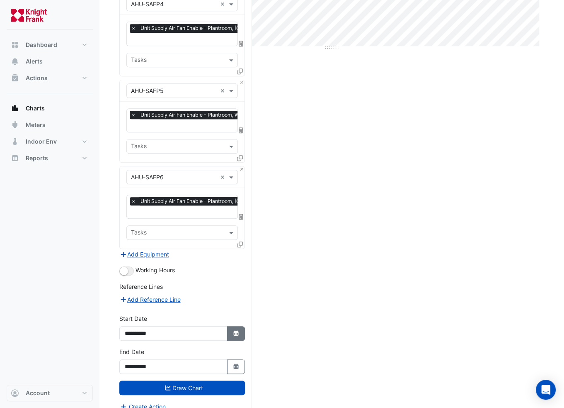
click at [238, 330] on icon "button" at bounding box center [235, 332] width 5 height 5
select select "*"
select select "****"
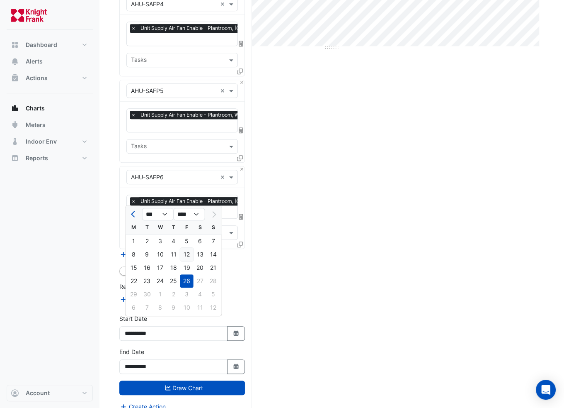
click at [190, 252] on div "12" at bounding box center [186, 254] width 13 height 13
type input "**********"
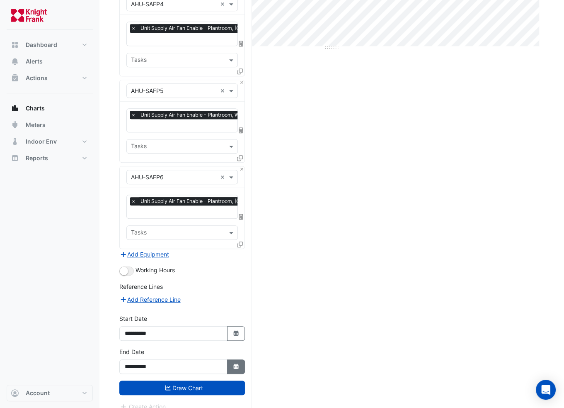
click at [238, 363] on icon "Select Date" at bounding box center [236, 366] width 7 height 6
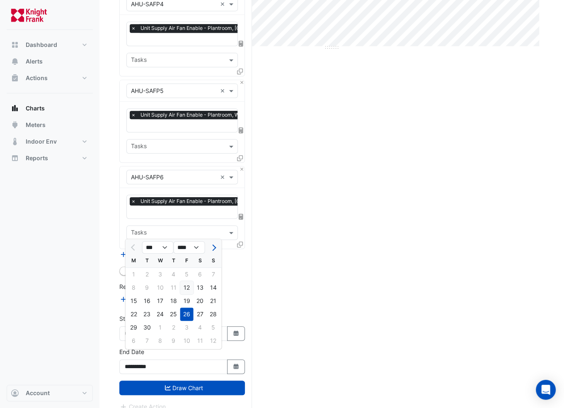
click at [187, 287] on div "12" at bounding box center [186, 287] width 13 height 13
type input "**********"
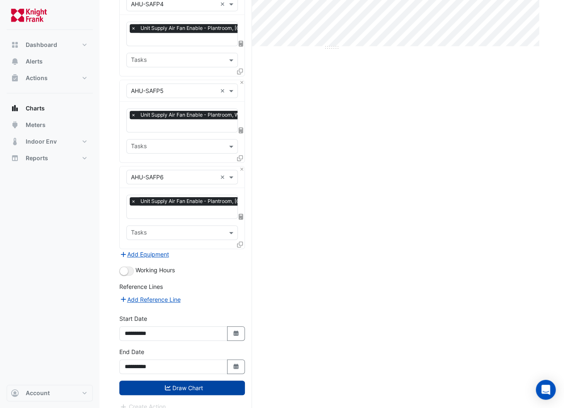
click at [197, 380] on button "Draw Chart" at bounding box center [182, 387] width 126 height 15
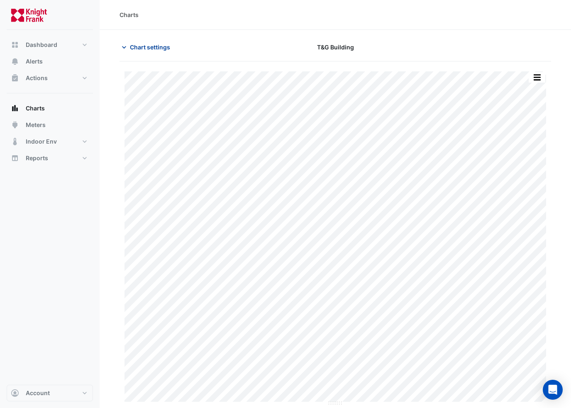
click at [133, 46] on span "Chart settings" at bounding box center [150, 47] width 40 height 9
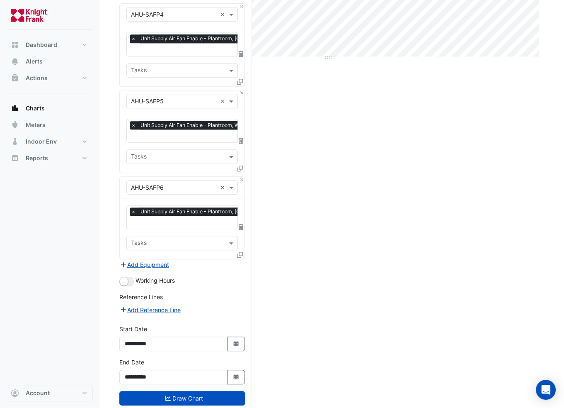
scroll to position [355, 0]
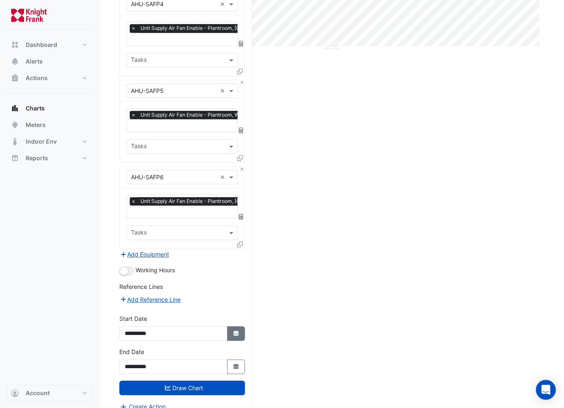
click at [233, 330] on icon "Select Date" at bounding box center [236, 333] width 7 height 6
select select "*"
select select "****"
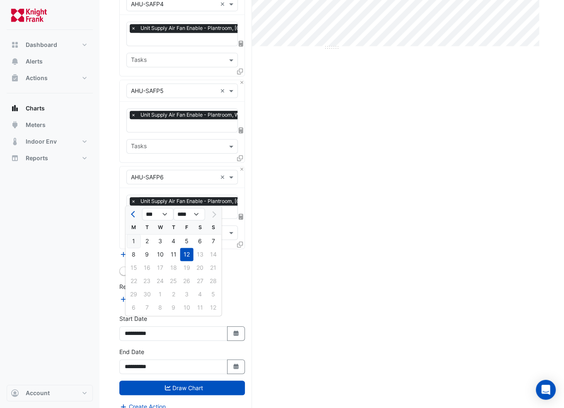
click at [134, 241] on div "1" at bounding box center [133, 240] width 13 height 13
type input "**********"
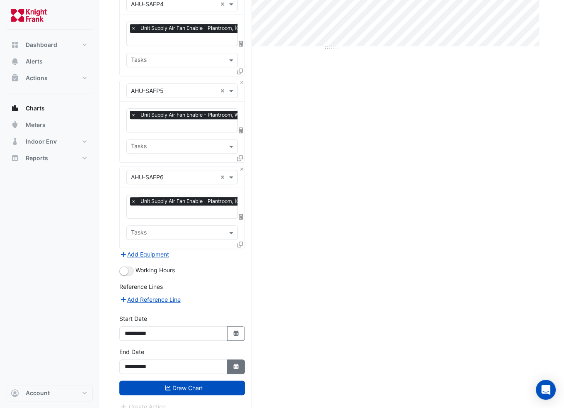
click at [238, 363] on icon "button" at bounding box center [235, 365] width 5 height 5
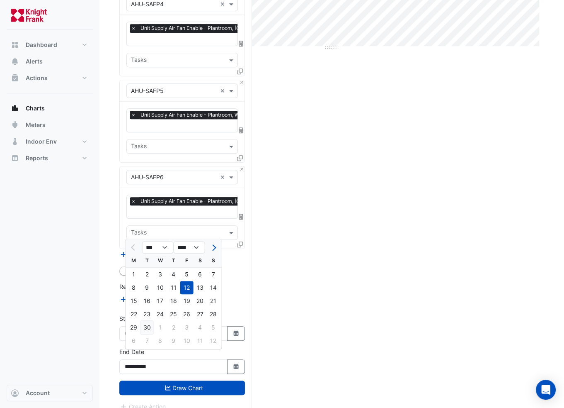
click at [144, 326] on div "30" at bounding box center [147, 327] width 13 height 13
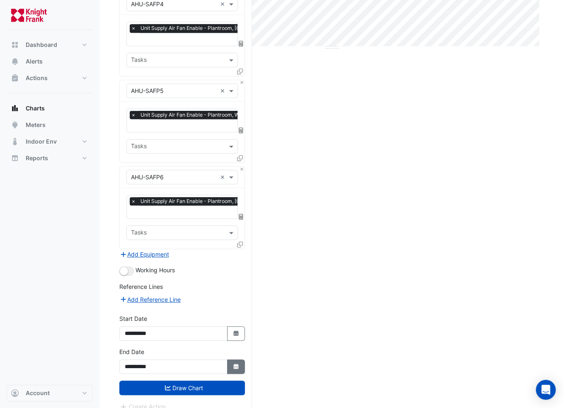
click at [236, 363] on icon "button" at bounding box center [235, 365] width 5 height 5
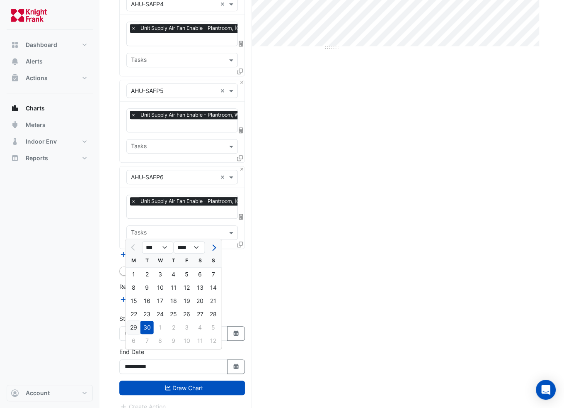
click at [134, 327] on div "29" at bounding box center [133, 327] width 13 height 13
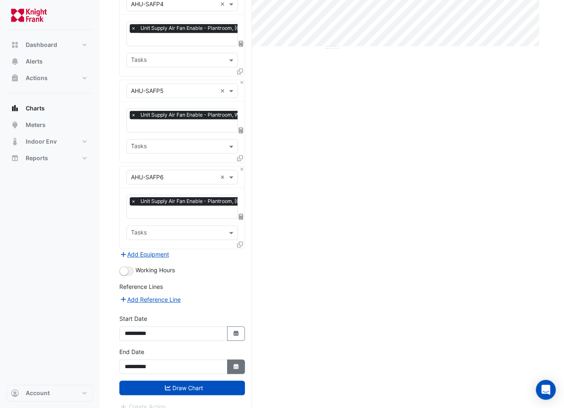
click at [236, 363] on icon "button" at bounding box center [235, 365] width 5 height 5
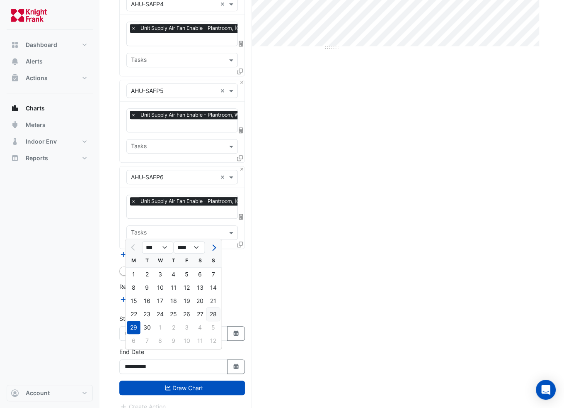
click at [212, 313] on div "28" at bounding box center [213, 313] width 13 height 13
type input "**********"
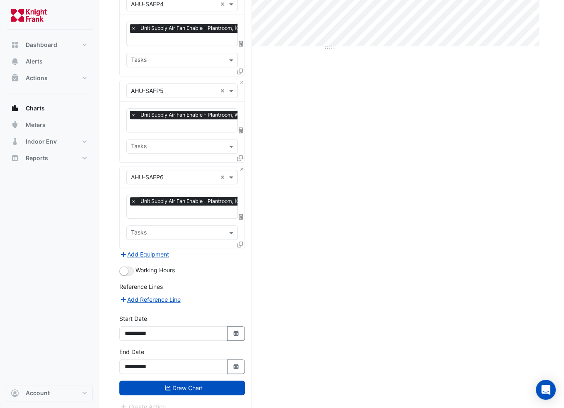
click at [205, 380] on button "Draw Chart" at bounding box center [182, 387] width 126 height 15
